Goal: Use online tool/utility: Use online tool/utility

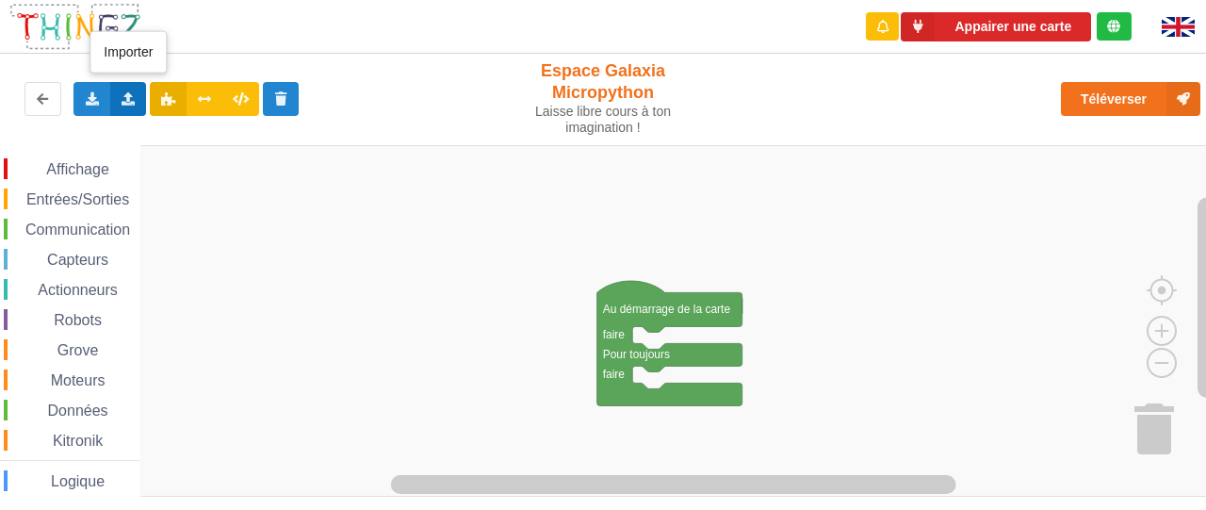
click at [123, 88] on div "Importer un assemblage de blocs Importer du code Python" at bounding box center [128, 99] width 37 height 34
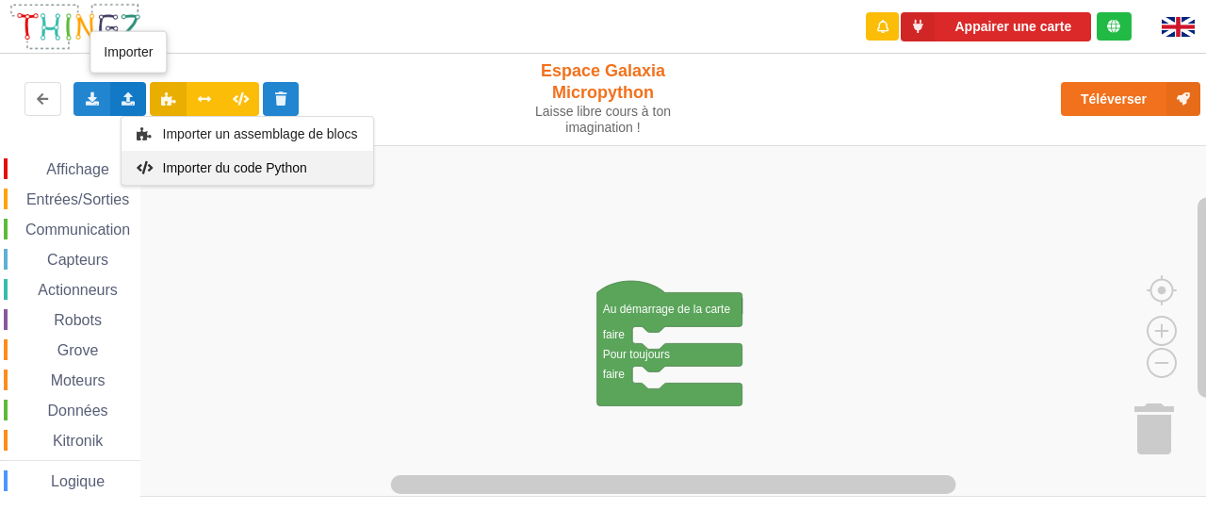
click at [178, 154] on div "Importer du code Python" at bounding box center [248, 168] width 252 height 34
